Goal: Obtain resource: Download file/media

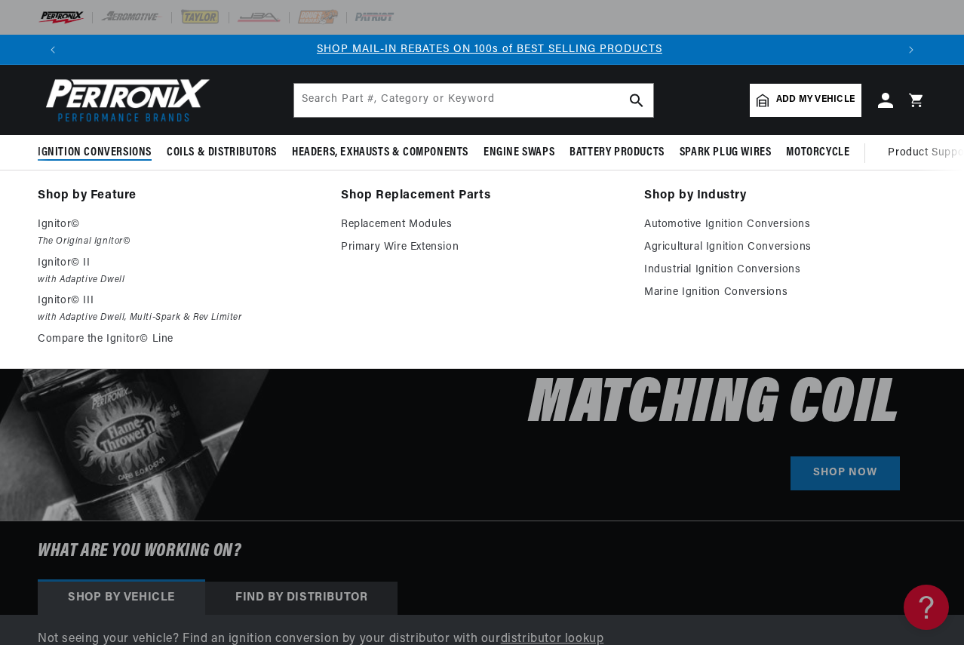
scroll to position [0, 828]
click at [662, 248] on link "Agricultural Ignition Conversions" at bounding box center [785, 247] width 282 height 18
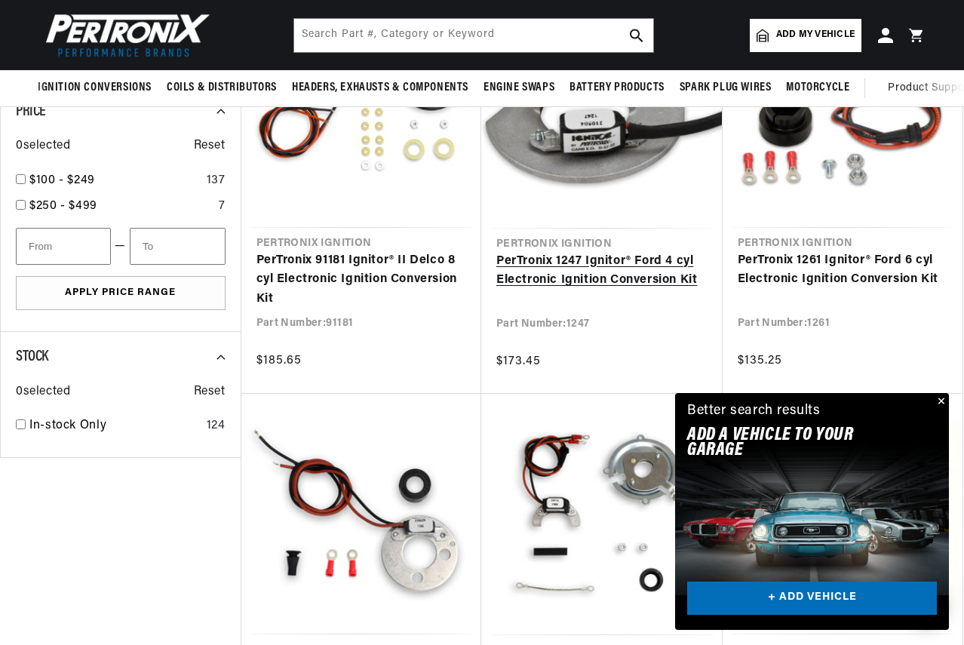
scroll to position [905, 0]
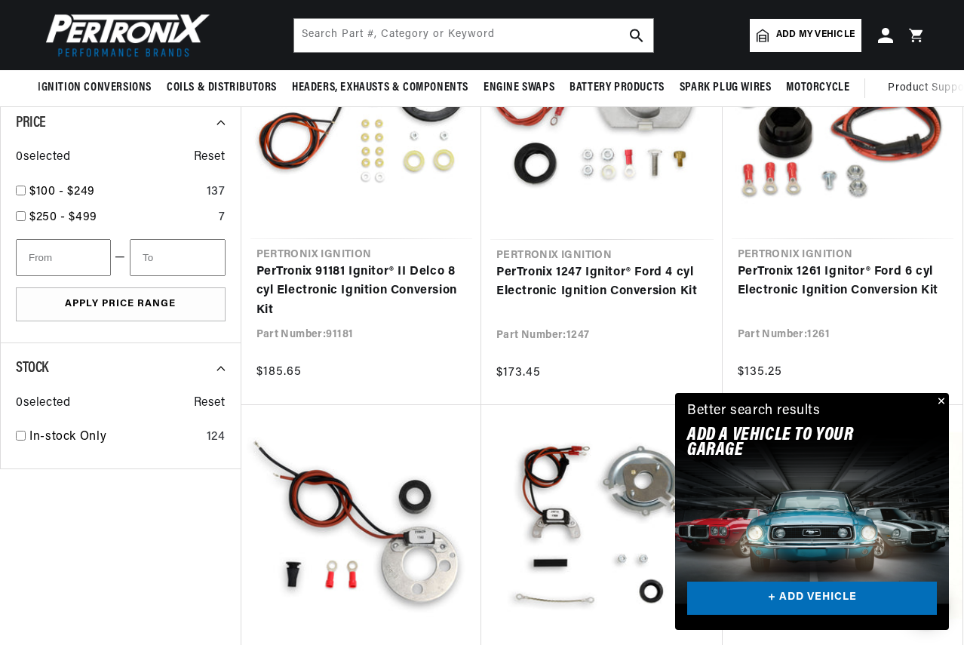
click at [939, 400] on button "Close" at bounding box center [940, 402] width 18 height 18
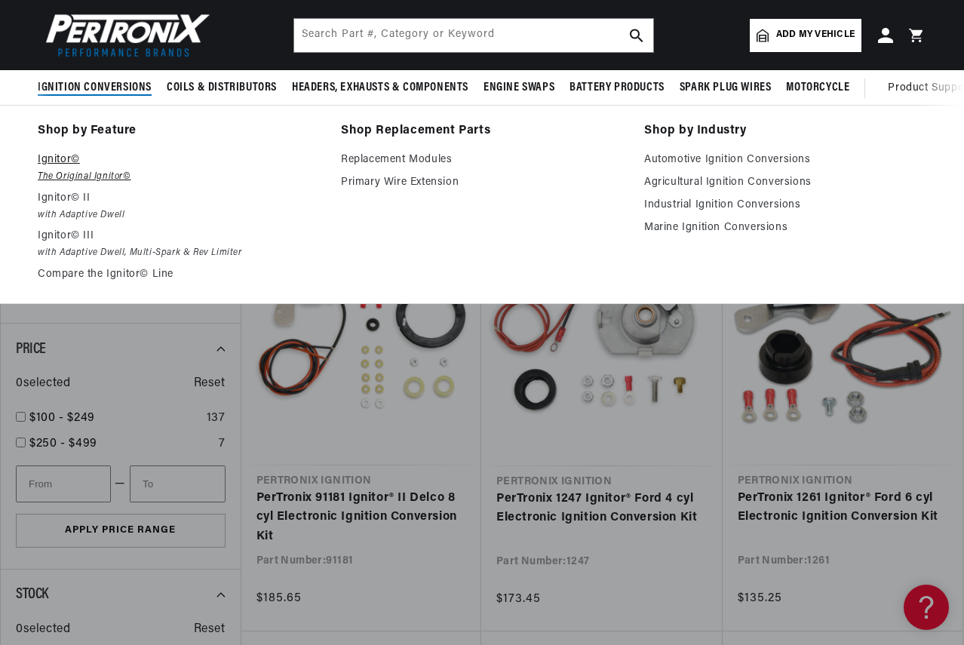
scroll to position [0, 828]
click at [60, 164] on p "Ignitor©" at bounding box center [179, 160] width 282 height 18
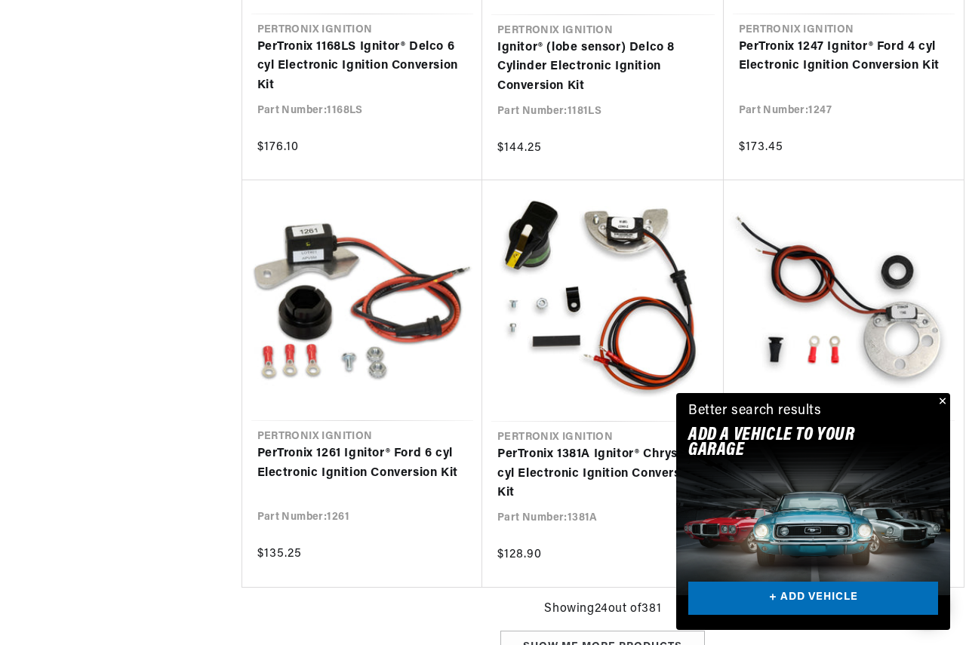
scroll to position [1660, 0]
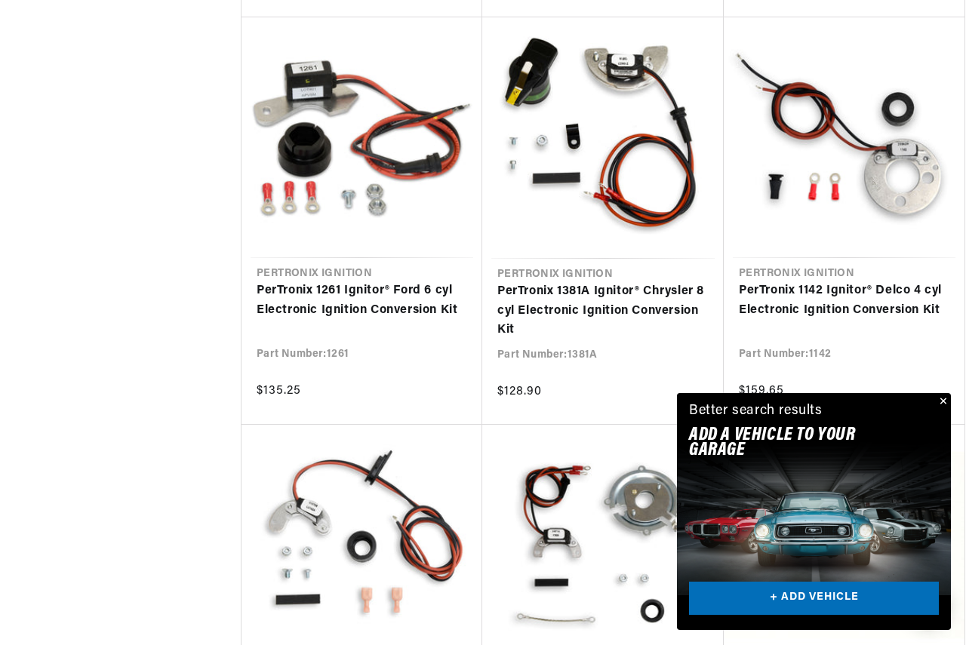
click at [943, 400] on div "Close dialog FIND THE RIGHT PARTS Take our quick quiz using the button below, a…" at bounding box center [483, 322] width 966 height 645
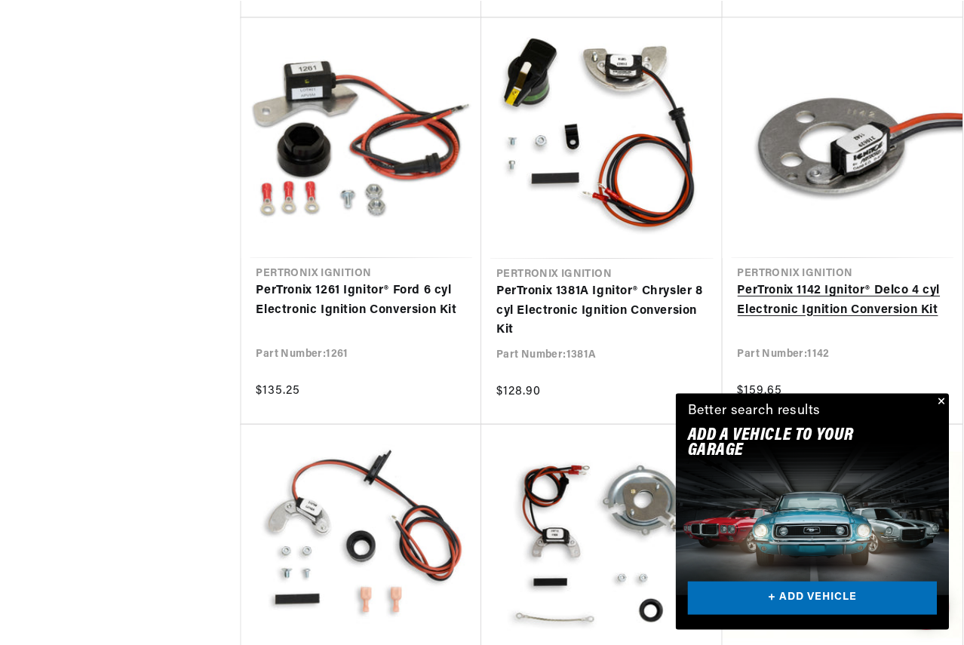
scroll to position [0, 828]
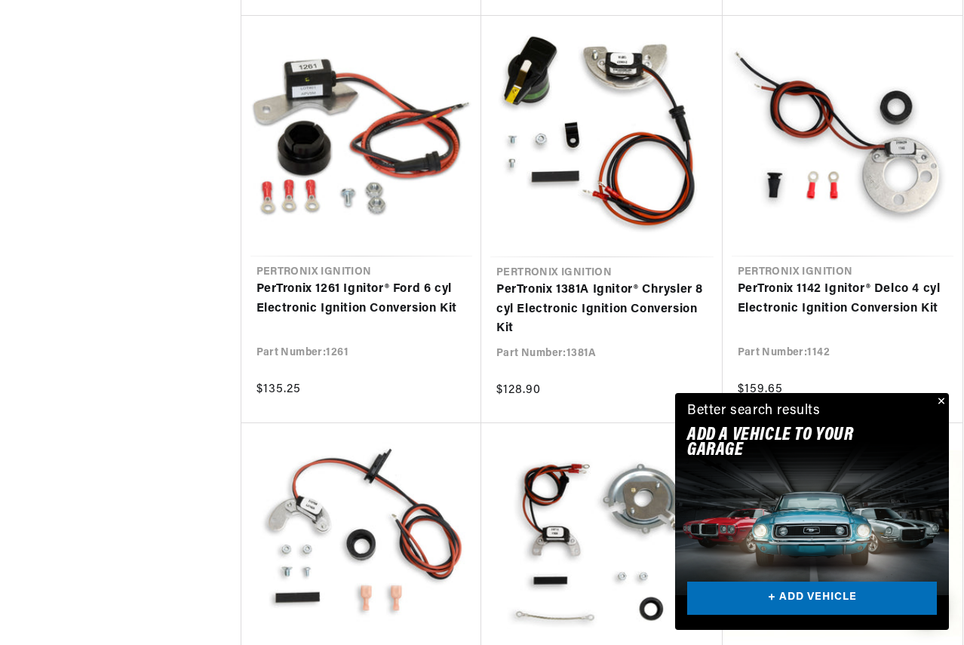
click at [937, 398] on button "Close" at bounding box center [940, 402] width 18 height 18
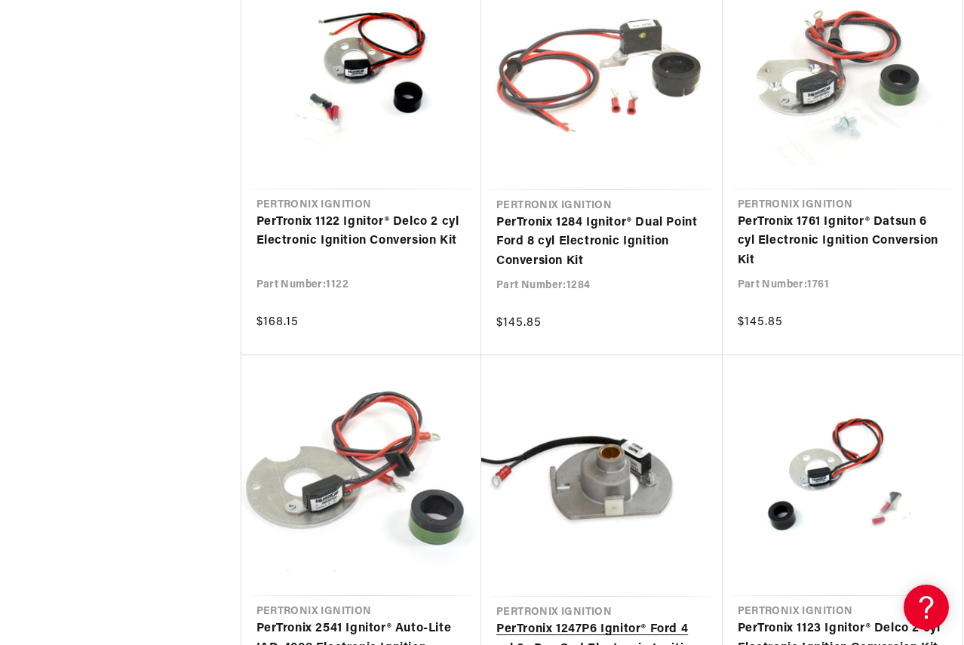
scroll to position [0, 1657]
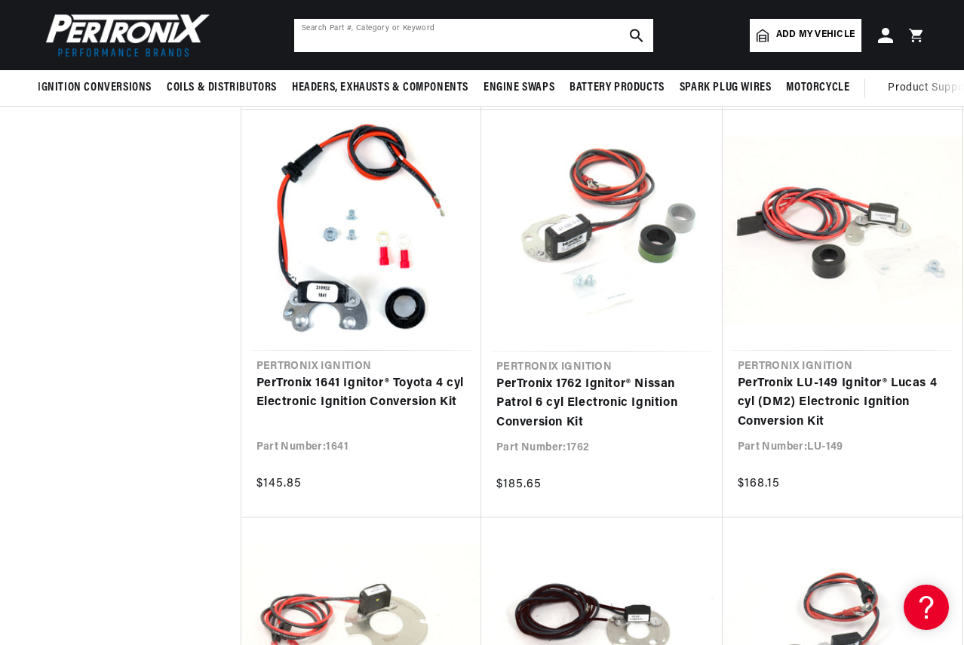
click at [454, 35] on input "text" at bounding box center [473, 35] width 359 height 33
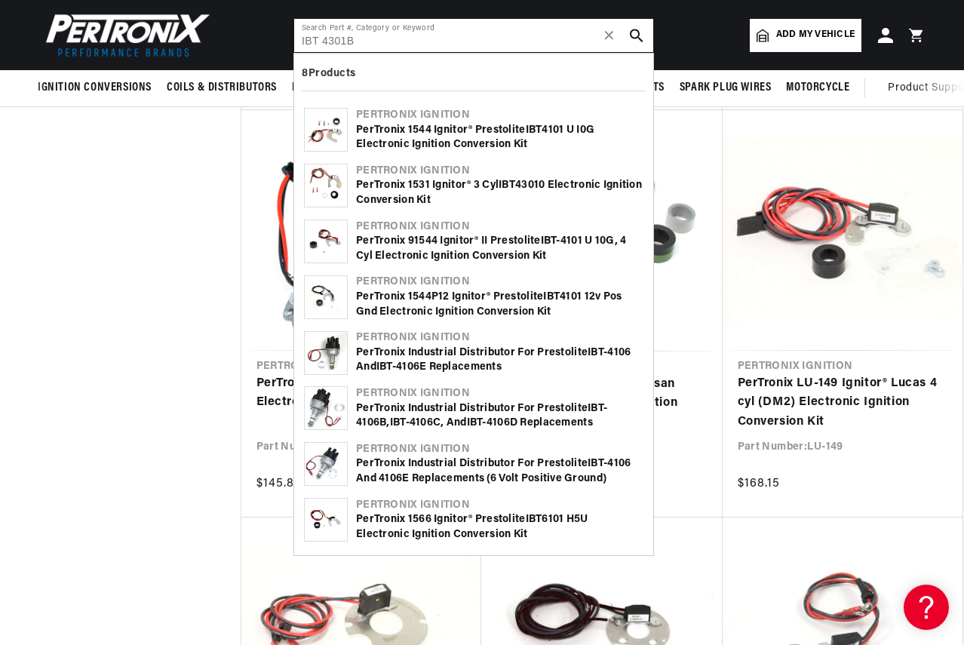
scroll to position [0, 828]
click at [346, 39] on input "IBT 4301B" at bounding box center [473, 35] width 359 height 33
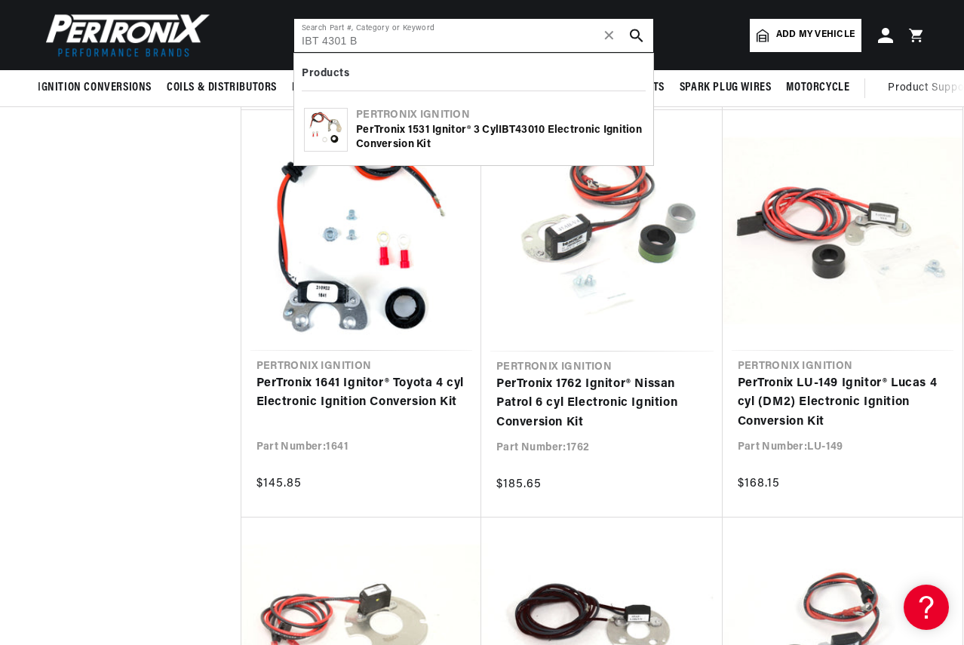
scroll to position [0, 1657]
type input "IBT 4301 B"
click at [426, 123] on div "PerTronix 1531 Ignitor® 3 cyl IBT 43010 Electronic Ignition Conversion Kit" at bounding box center [499, 137] width 287 height 29
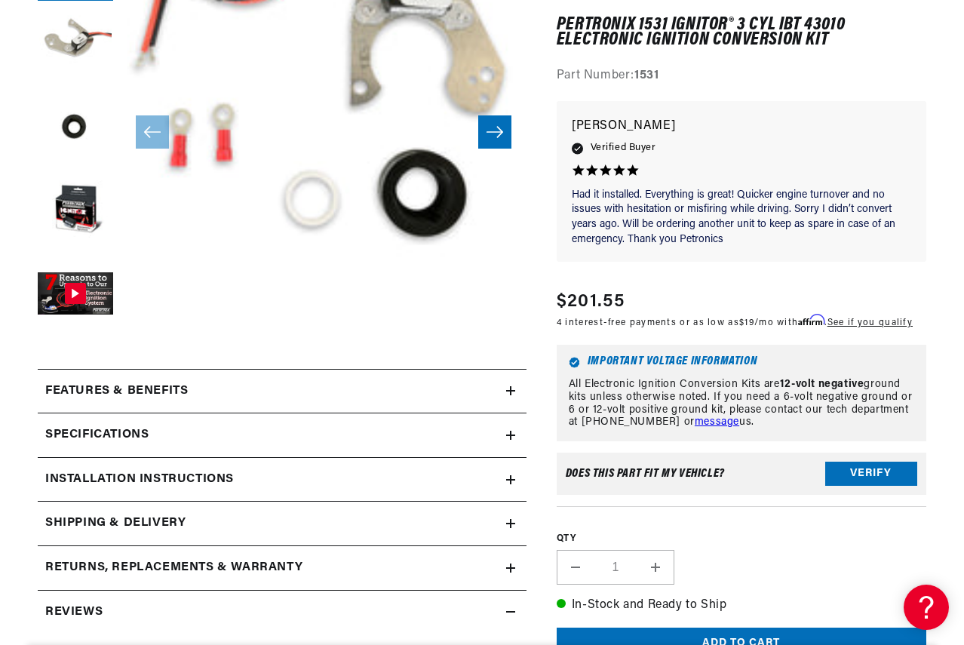
scroll to position [0, 828]
click at [508, 392] on icon at bounding box center [510, 390] width 9 height 9
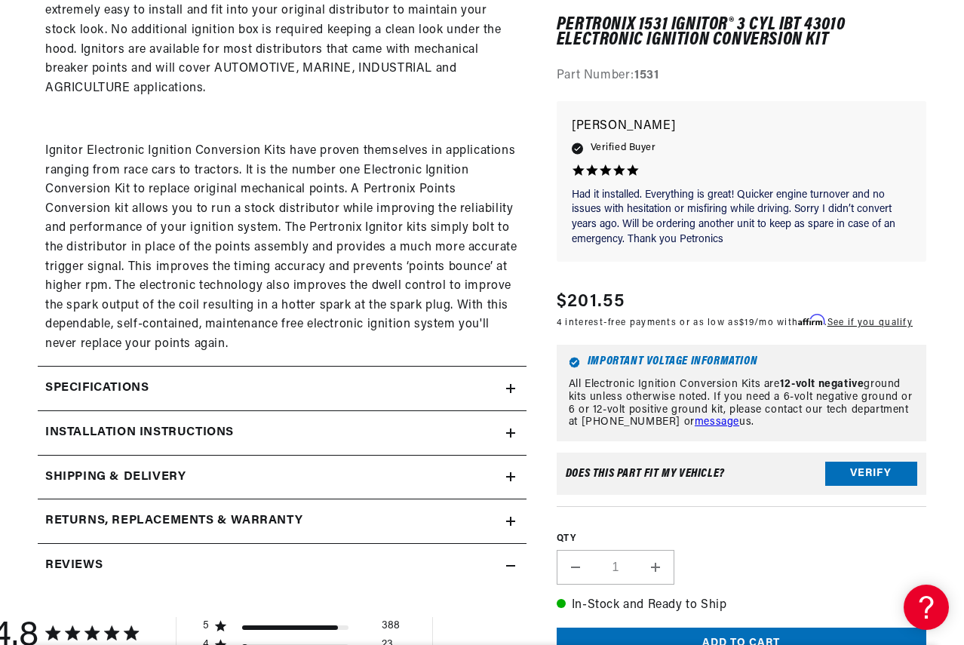
scroll to position [0, 1657]
click at [507, 386] on icon at bounding box center [510, 388] width 9 height 9
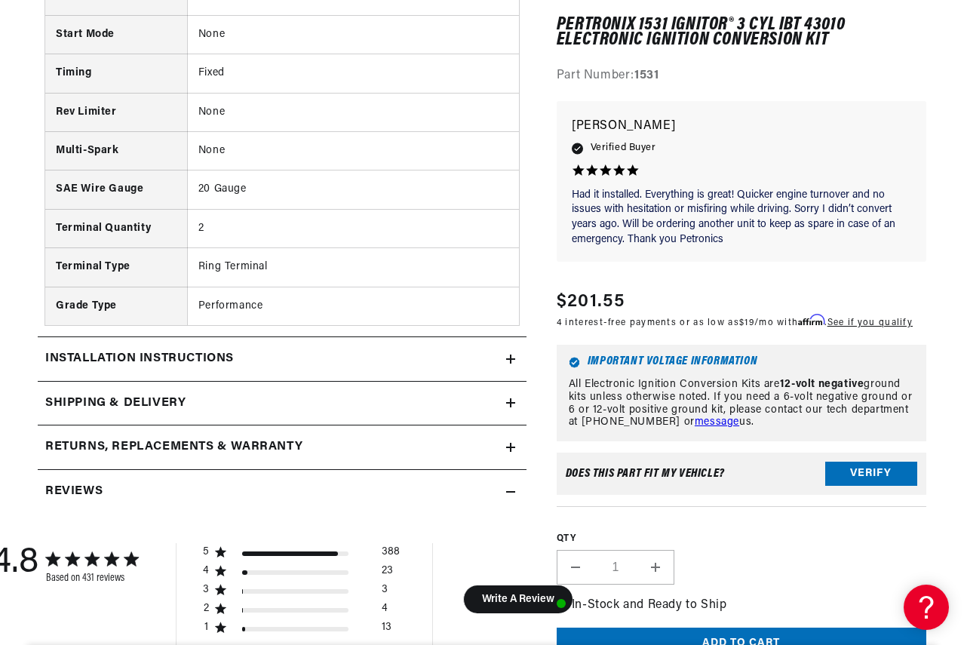
scroll to position [1660, 0]
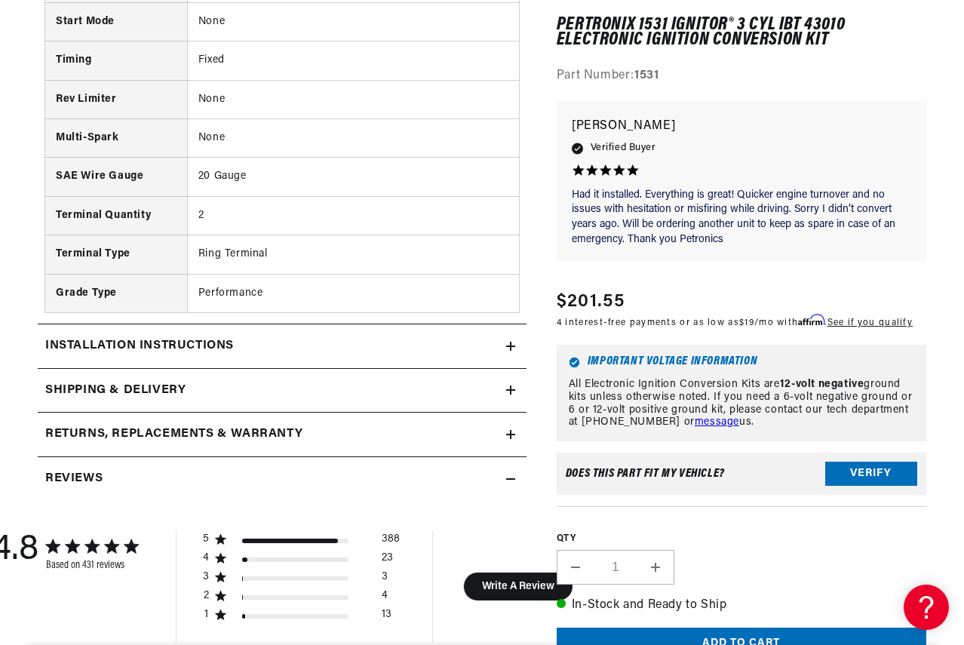
click at [507, 346] on icon at bounding box center [510, 346] width 9 height 9
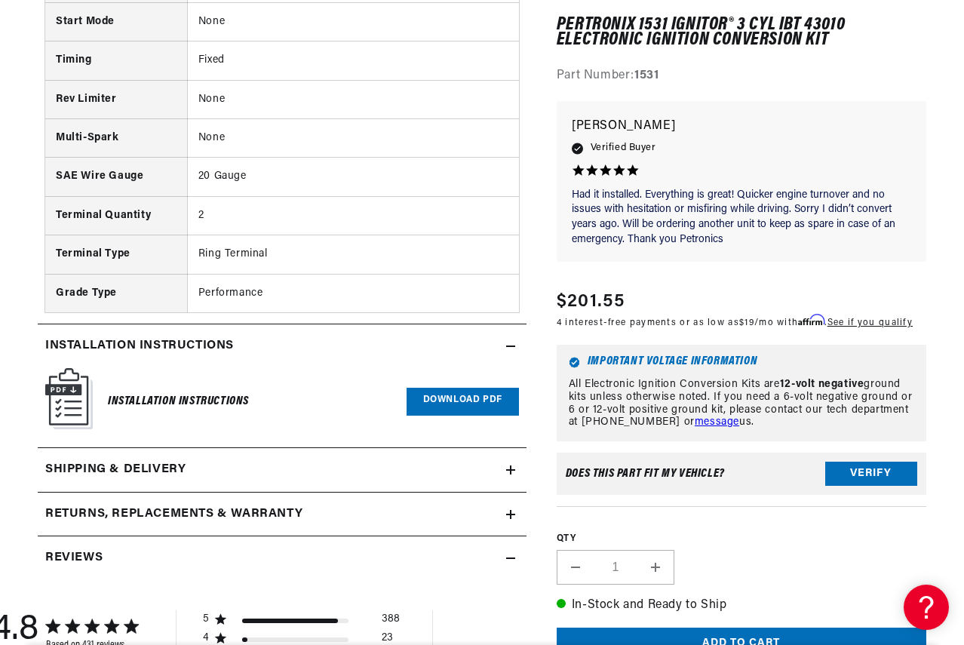
scroll to position [0, 828]
click at [443, 396] on link "Download PDF" at bounding box center [463, 402] width 112 height 28
